Goal: Task Accomplishment & Management: Complete application form

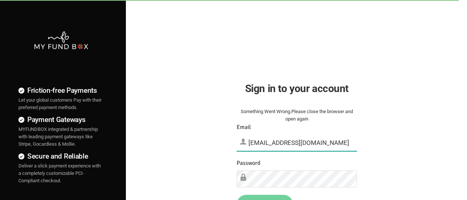
type input "[EMAIL_ADDRESS][DOMAIN_NAME]"
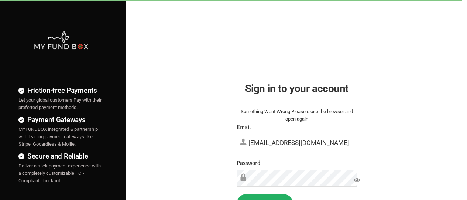
click at [265, 197] on button "Sign in" at bounding box center [265, 203] width 57 height 19
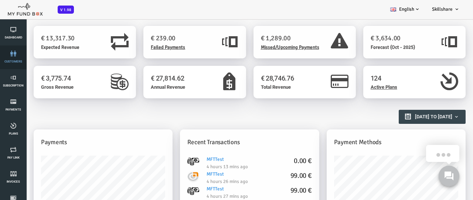
click at [13, 57] on link "customers" at bounding box center [13, 57] width 22 height 24
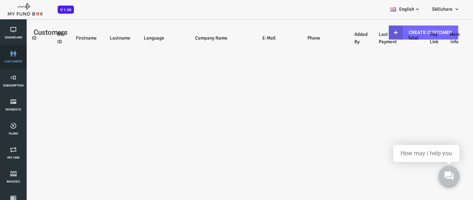
select select "100"
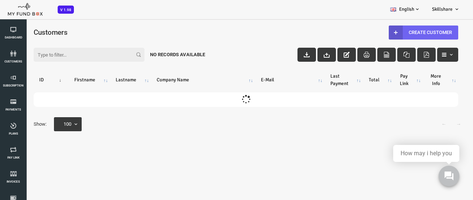
click at [403, 32] on link "Create Customer" at bounding box center [404, 32] width 69 height 14
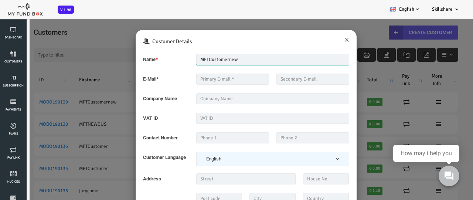
type input "MFTCustomernew"
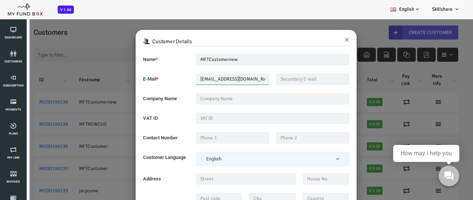
scroll to position [0, 8]
type input "mindforcetechnology@hotmail.com"
type input "MFT_TEST_Company"
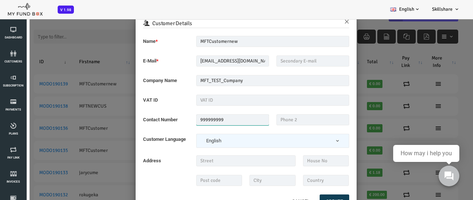
type input "999999999"
click at [314, 197] on button "Create" at bounding box center [316, 201] width 30 height 14
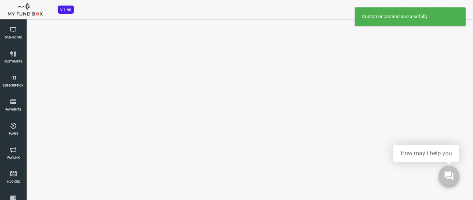
select select "100"
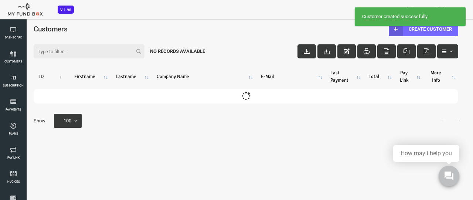
scroll to position [0, 0]
